Goal: Transaction & Acquisition: Book appointment/travel/reservation

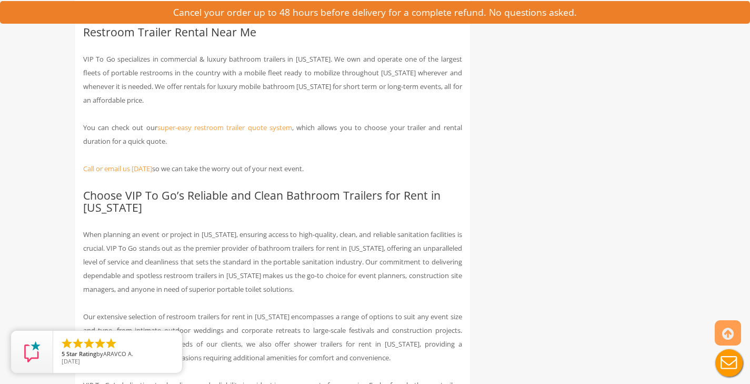
scroll to position [4041, 0]
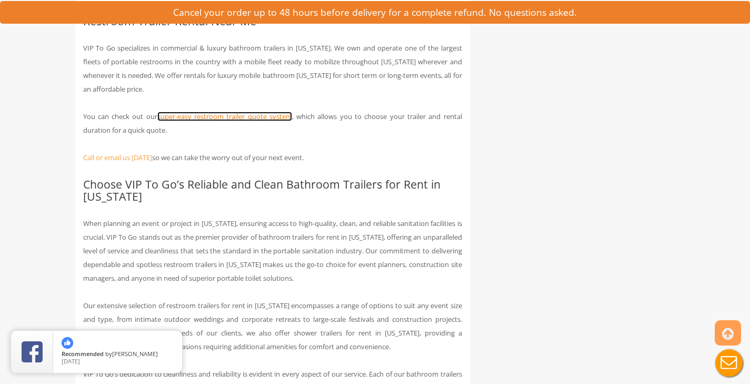
click at [230, 121] on link "super-easy restroom trailer quote system" at bounding box center [224, 116] width 135 height 9
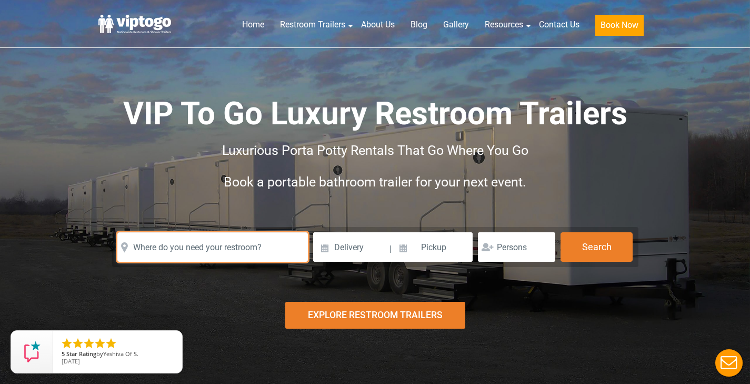
click at [171, 255] on input "text" at bounding box center [212, 246] width 190 height 29
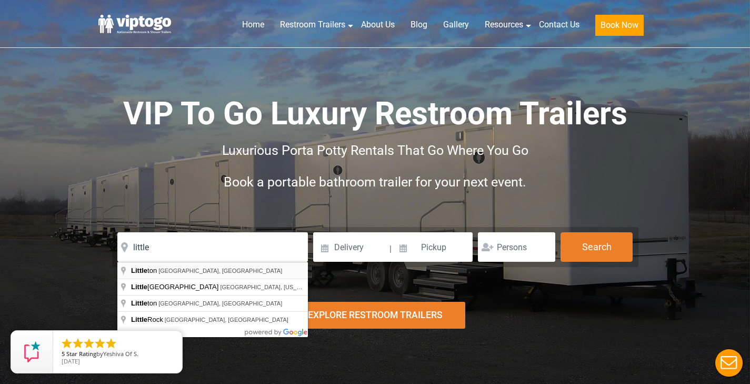
type input "Littleton, NH, USA"
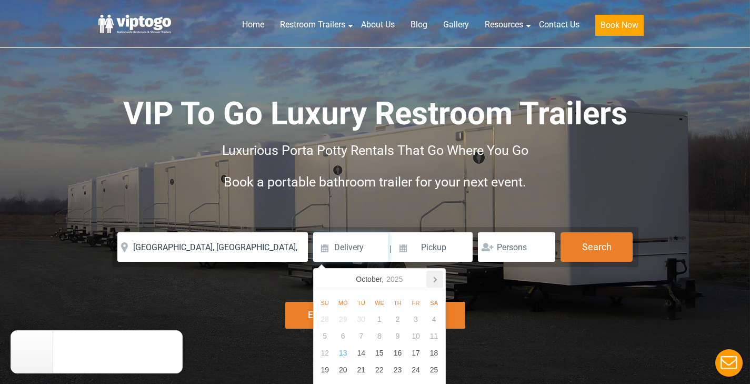
click at [433, 281] on icon at bounding box center [434, 278] width 17 height 17
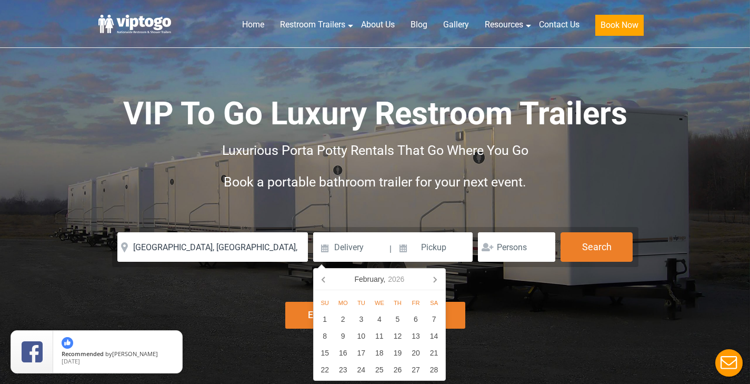
click at [433, 281] on icon at bounding box center [434, 278] width 17 height 17
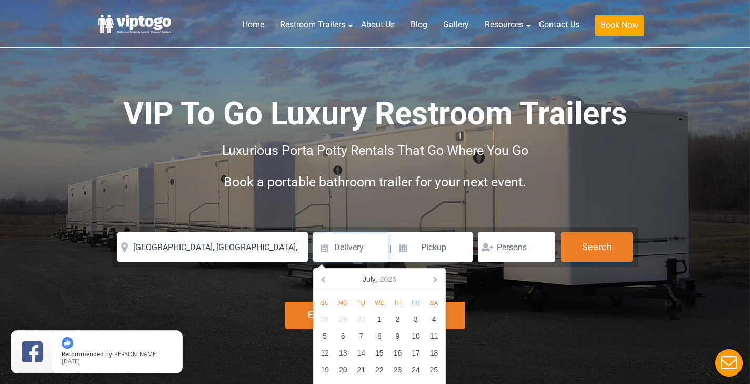
click at [433, 281] on icon at bounding box center [434, 278] width 17 height 17
click at [432, 351] on div "19" at bounding box center [434, 352] width 18 height 17
type input "09/19/2026"
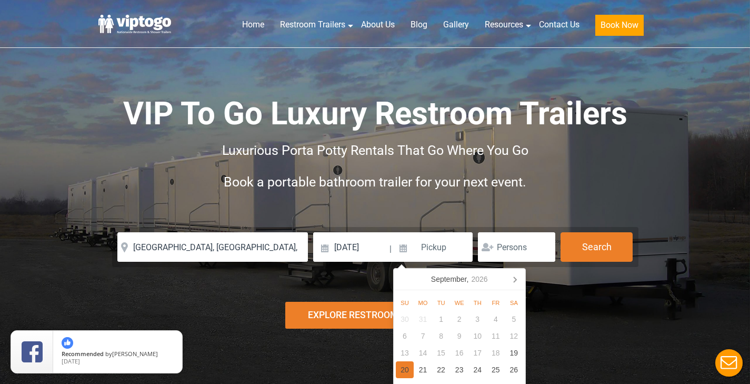
click at [406, 368] on div "20" at bounding box center [405, 369] width 18 height 17
type input "09/20/2026"
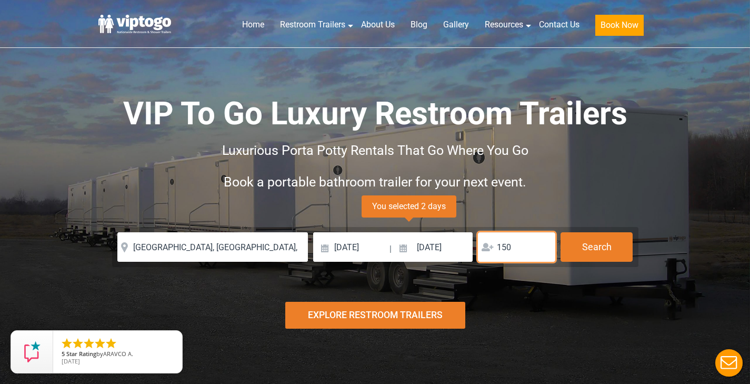
scroll to position [1, 0]
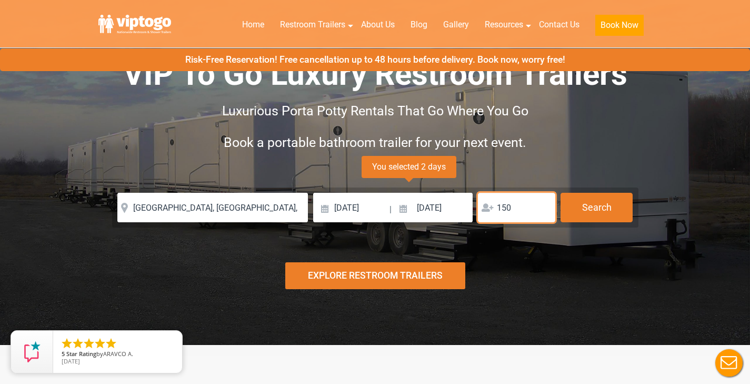
type input "150"
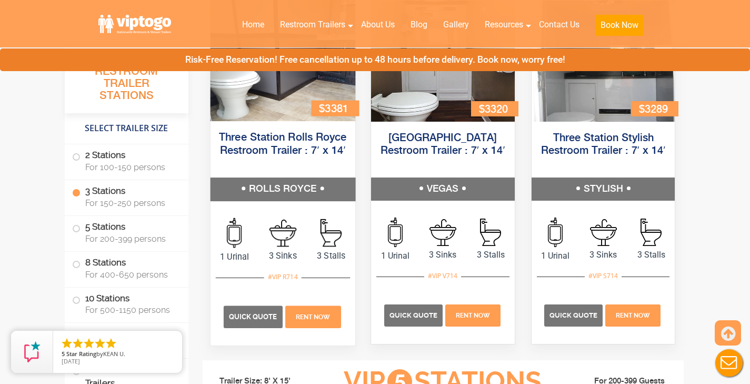
scroll to position [1261, 0]
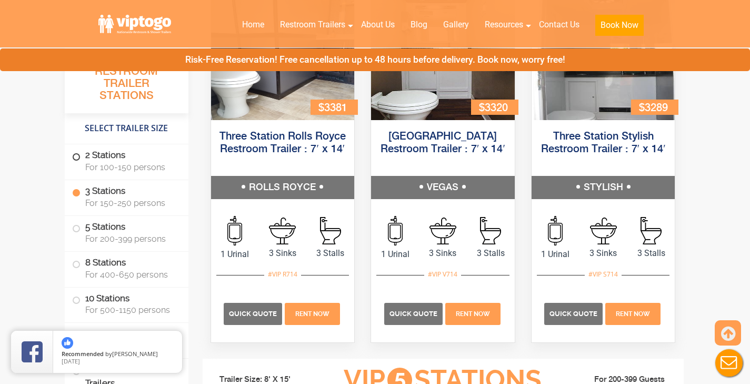
click at [75, 156] on span at bounding box center [76, 157] width 4 height 4
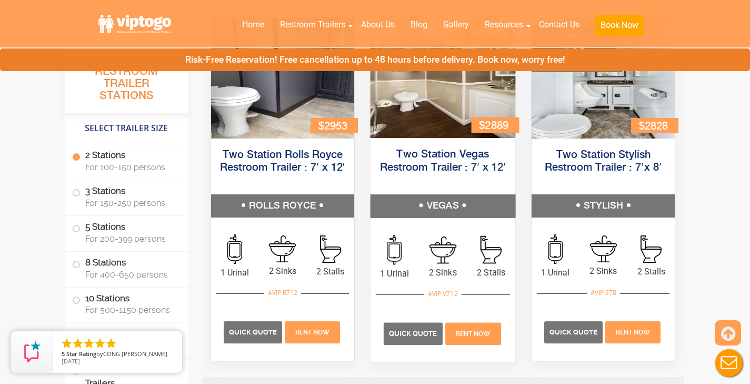
scroll to position [547, 0]
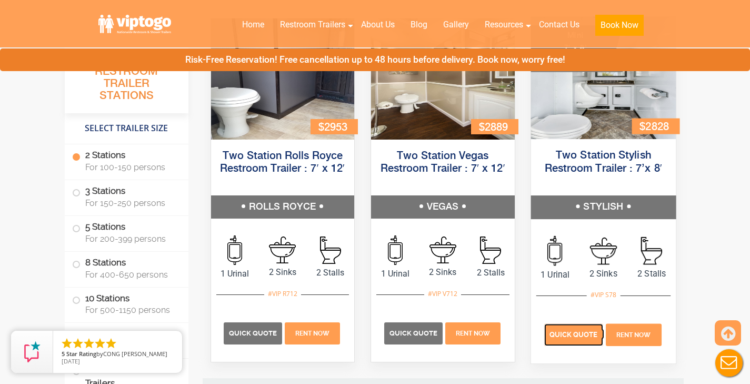
click at [577, 336] on span "Quick Quote" at bounding box center [573, 334] width 48 height 8
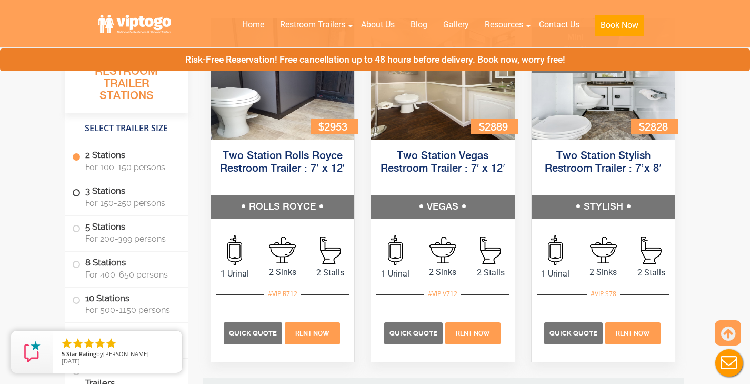
click at [75, 194] on span at bounding box center [76, 192] width 4 height 4
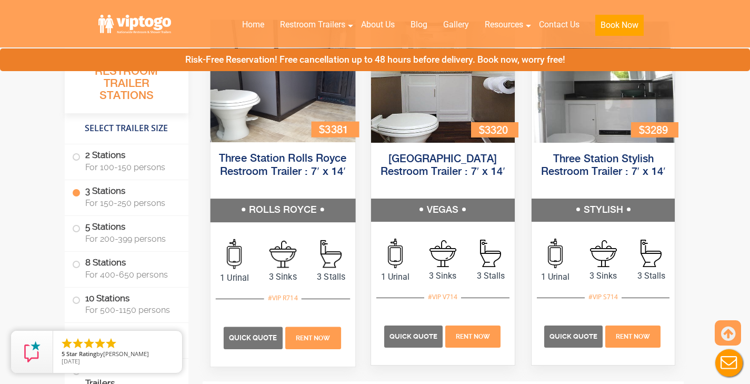
scroll to position [1239, 0]
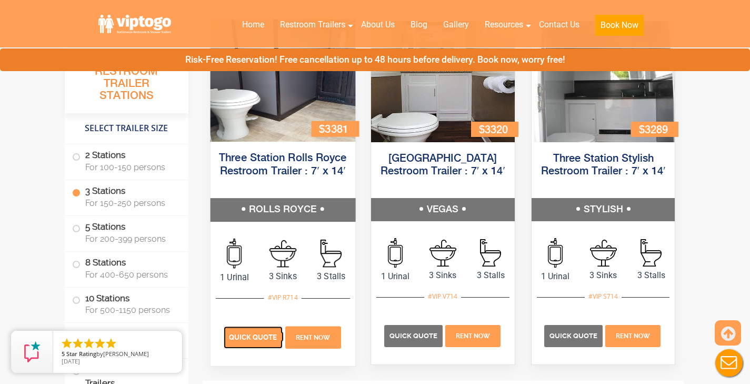
click at [257, 342] on p "Quick Quote" at bounding box center [252, 337] width 59 height 22
click at [251, 334] on span "Quick Quote" at bounding box center [252, 337] width 48 height 8
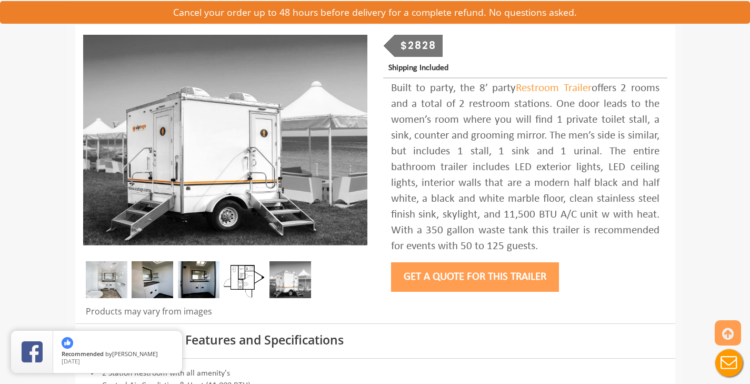
scroll to position [123, 0]
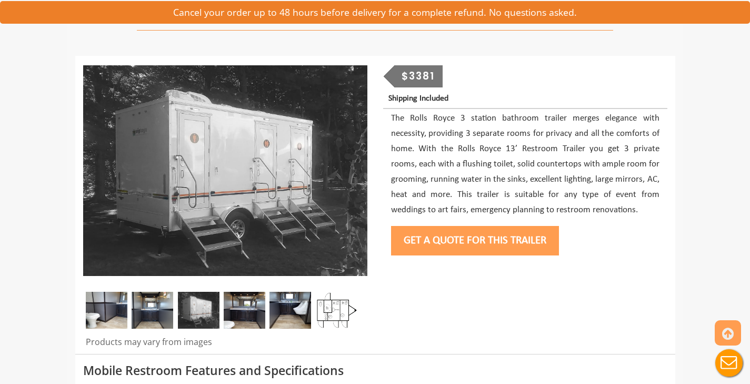
scroll to position [85, 0]
